Goal: Check status

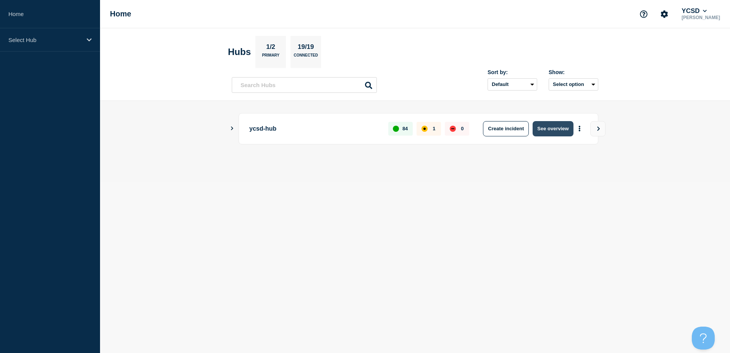
click at [560, 129] on button "See overview" at bounding box center [552, 128] width 40 height 15
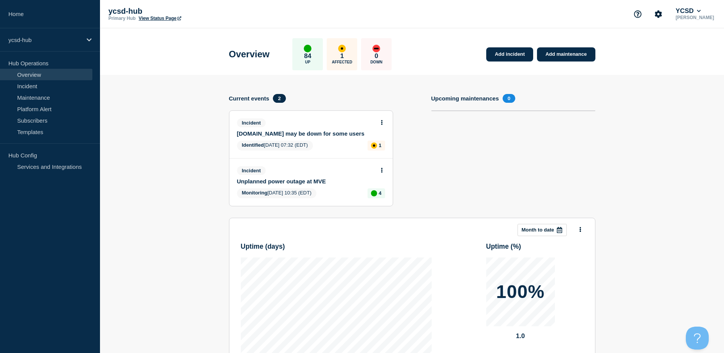
click at [529, 163] on section "Upcoming maintenances 0" at bounding box center [513, 156] width 164 height 124
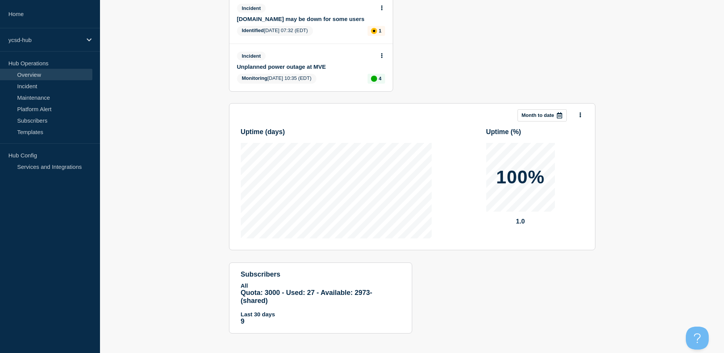
scroll to position [124, 0]
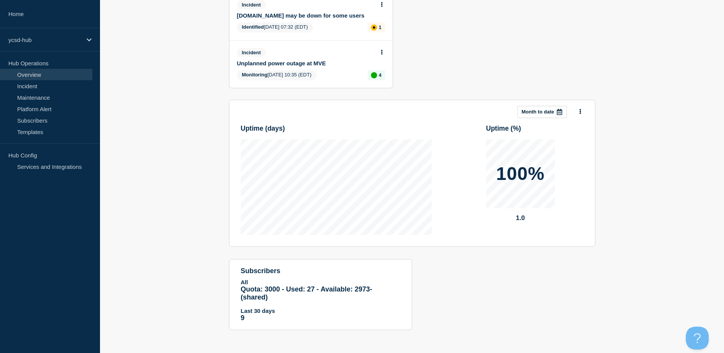
click at [559, 109] on icon at bounding box center [559, 112] width 6 height 6
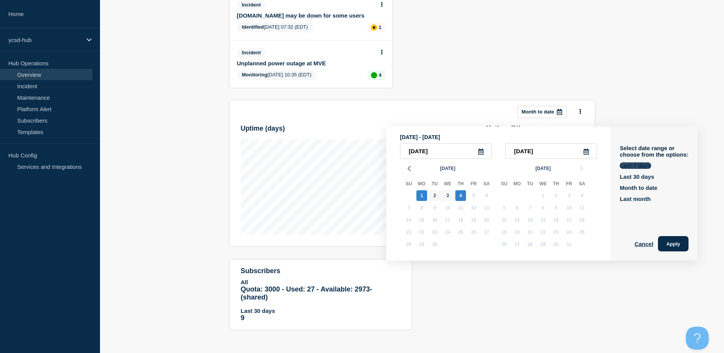
click at [633, 162] on button "Last 7 days" at bounding box center [635, 165] width 31 height 6
type input "2025-08-29"
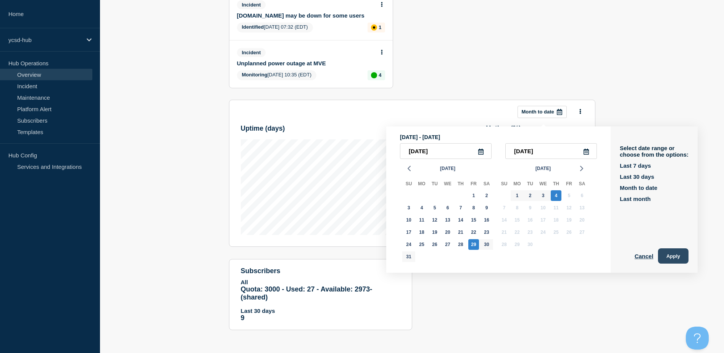
click at [674, 254] on button "Apply" at bounding box center [673, 255] width 31 height 15
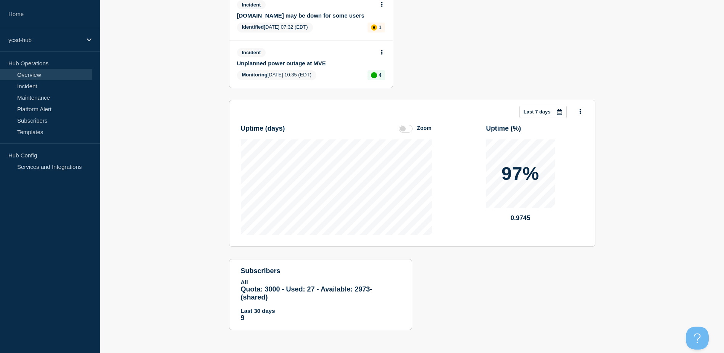
click at [400, 126] on label at bounding box center [406, 129] width 14 height 8
click at [0, 0] on input "Zoom" at bounding box center [0, 0] width 0 height 0
click at [408, 127] on label at bounding box center [406, 129] width 14 height 8
click at [0, 0] on input "Reset" at bounding box center [0, 0] width 0 height 0
